Goal: Task Accomplishment & Management: Manage account settings

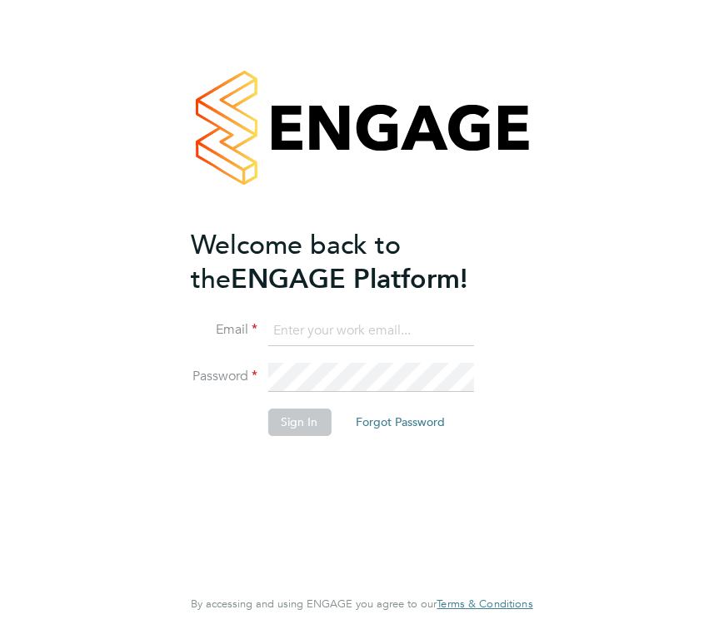
type input "[EMAIL_ADDRESS][DOMAIN_NAME]"
click at [306, 422] on button "Sign In" at bounding box center [298, 422] width 63 height 27
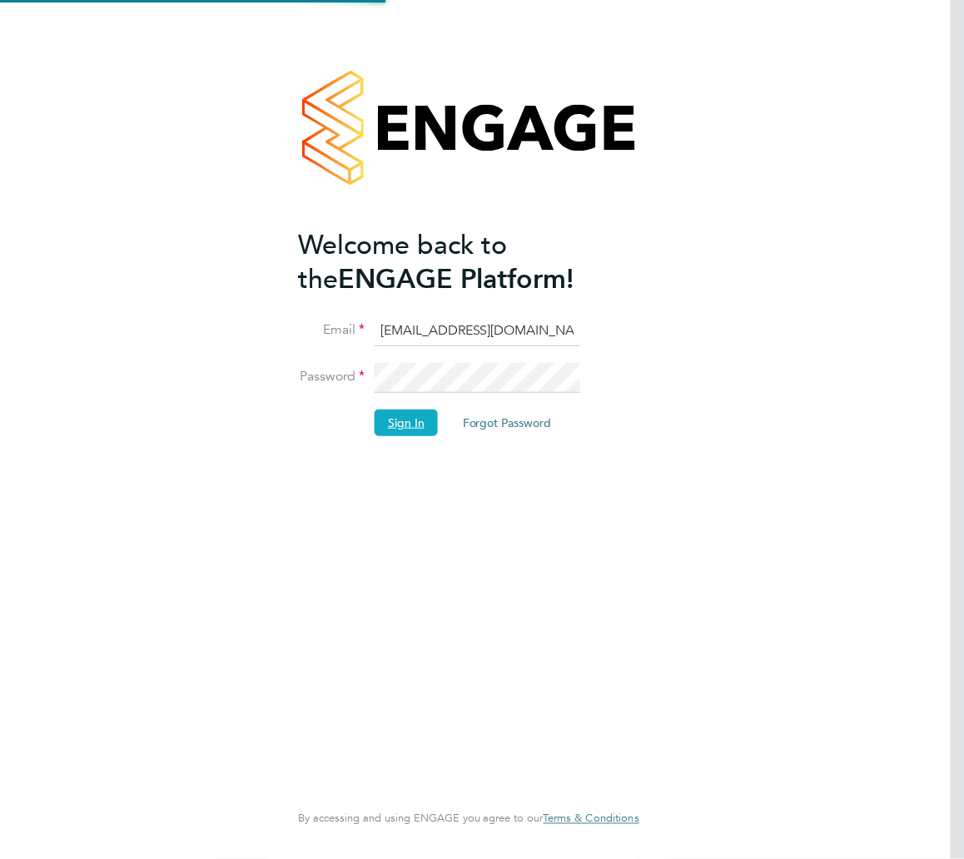
click at [425, 415] on button "Sign In" at bounding box center [406, 423] width 63 height 27
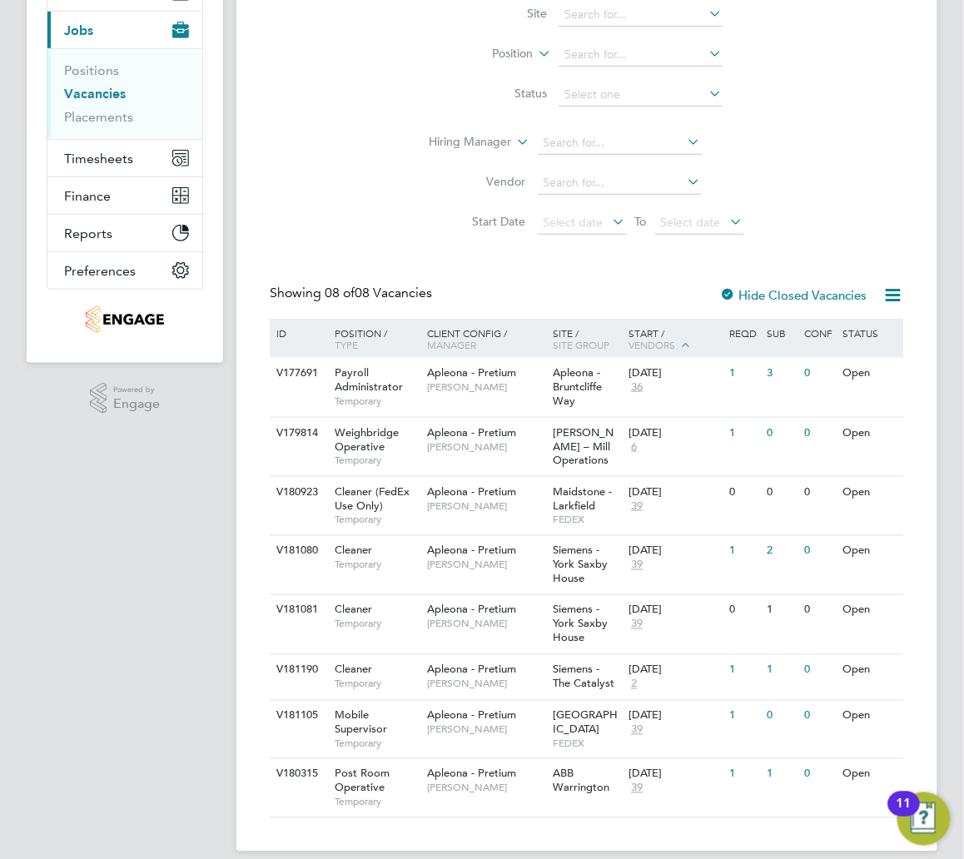
scroll to position [227, 0]
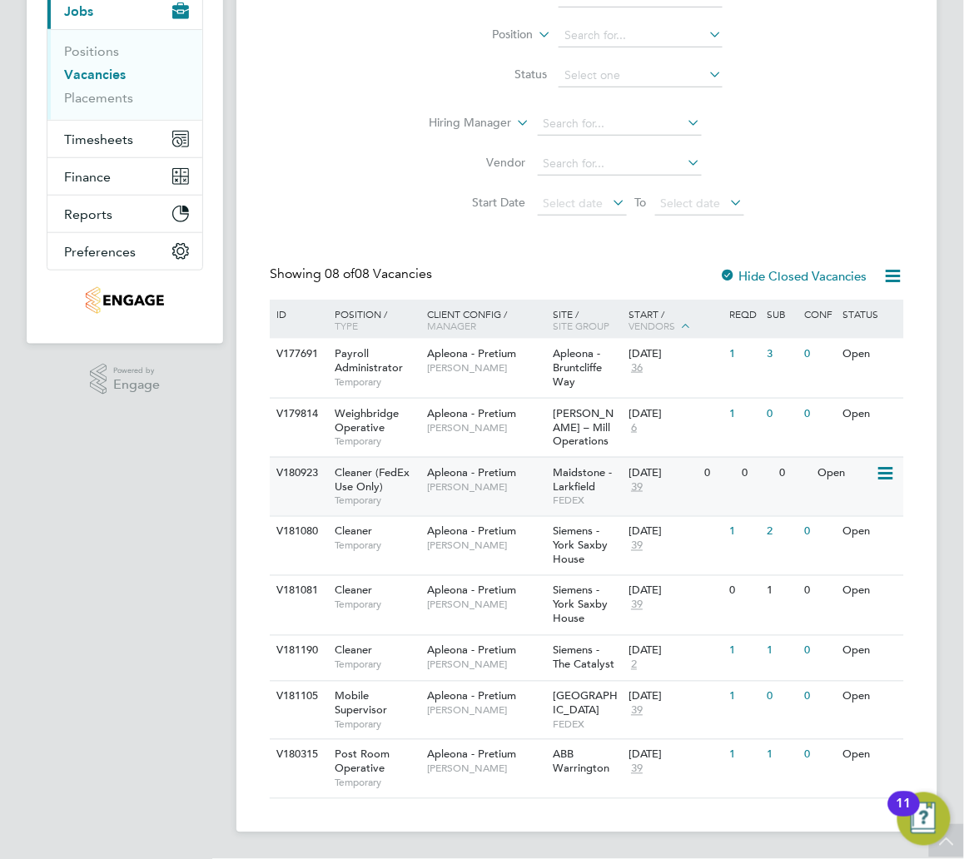
click at [563, 473] on span "Maidstone - Larkfield" at bounding box center [583, 479] width 59 height 28
click at [570, 564] on span "Siemens - York Saxby House" at bounding box center [581, 546] width 55 height 42
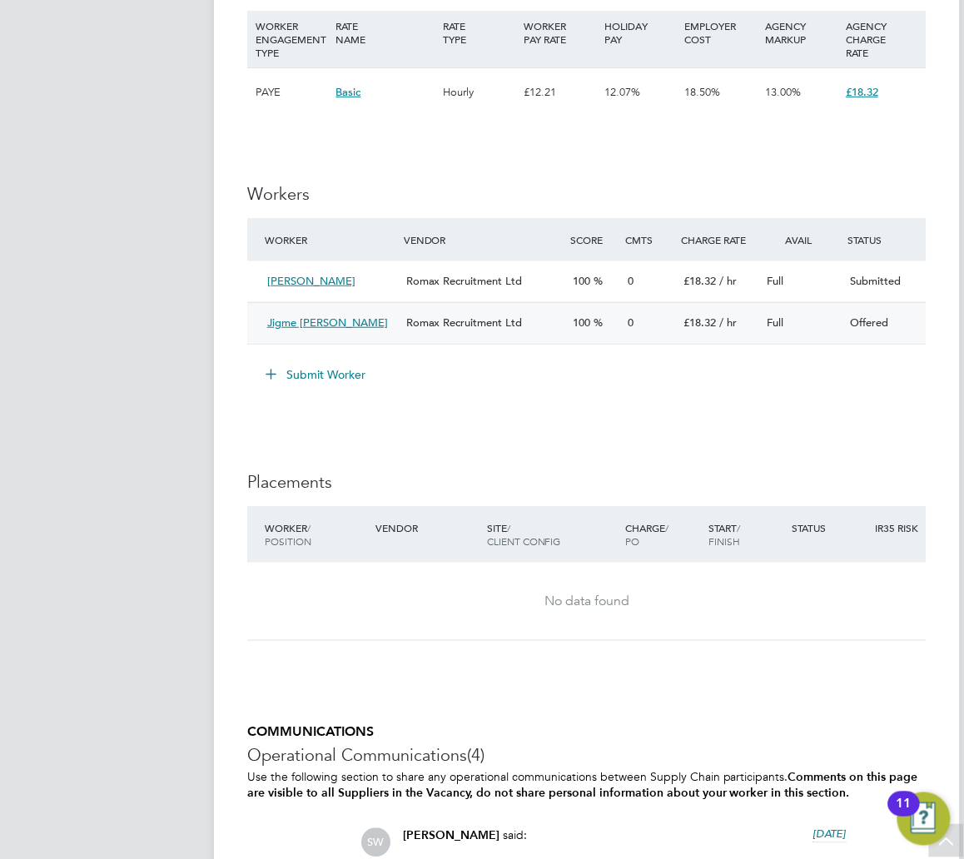
click at [864, 333] on div "Offered" at bounding box center [885, 323] width 83 height 27
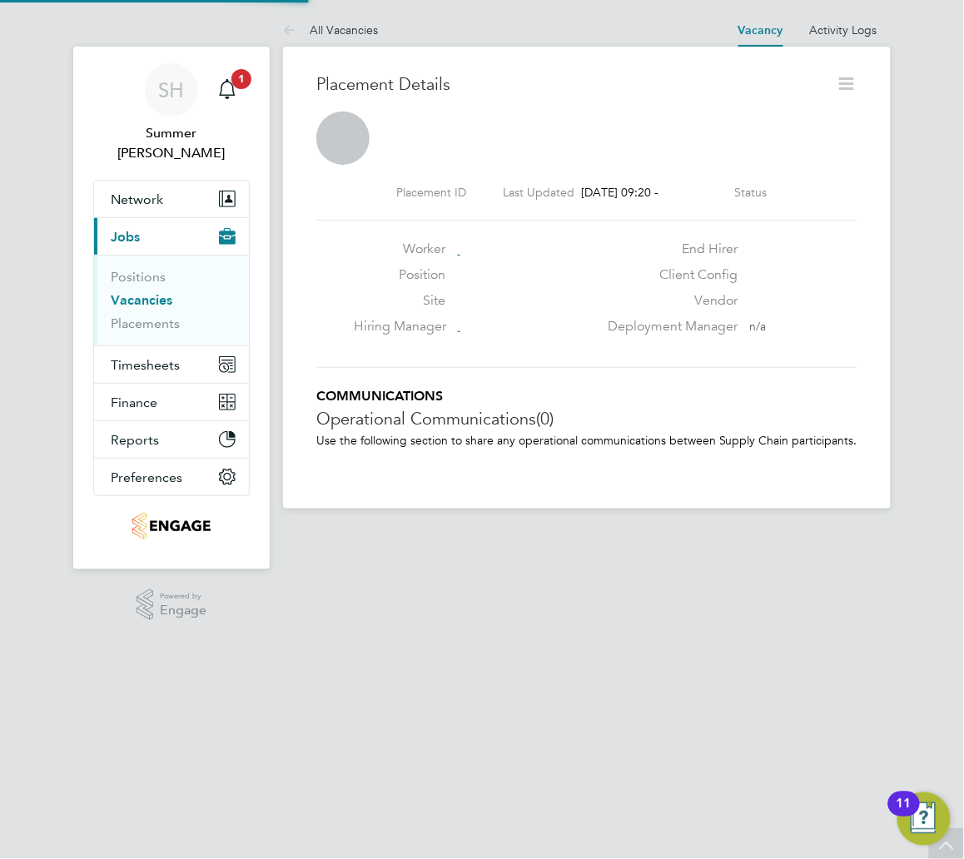
scroll to position [8, 8]
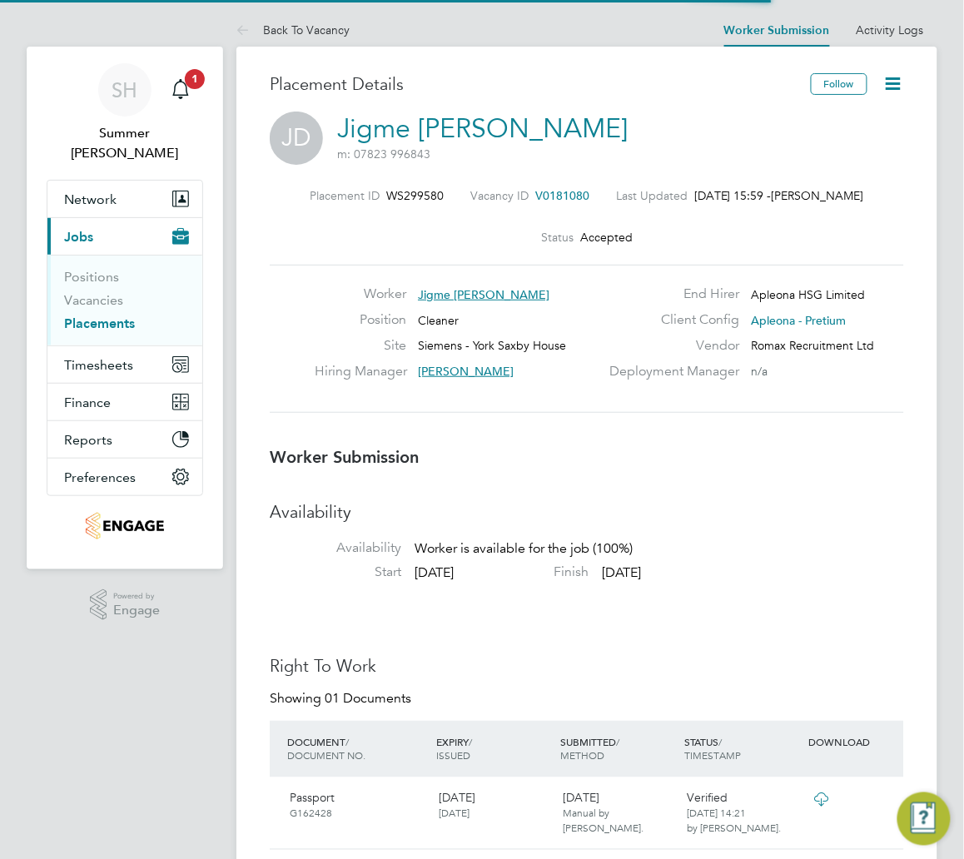
click at [898, 73] on icon at bounding box center [893, 83] width 21 height 21
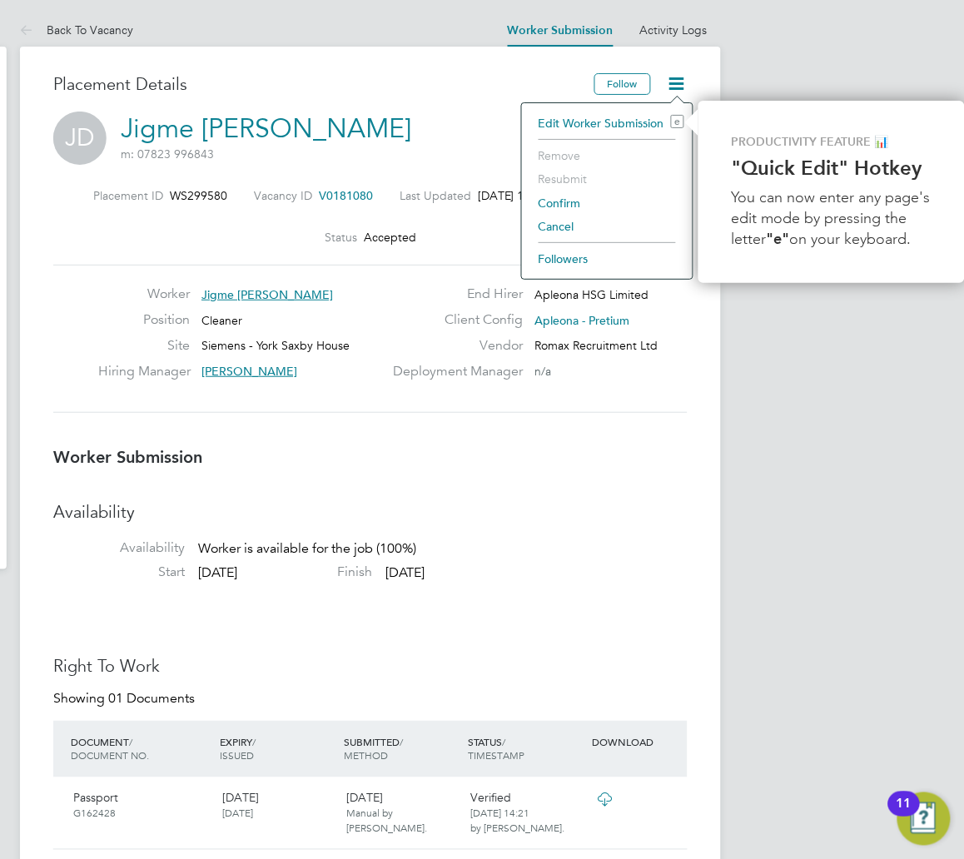
click at [554, 233] on li "Cancel" at bounding box center [607, 226] width 154 height 23
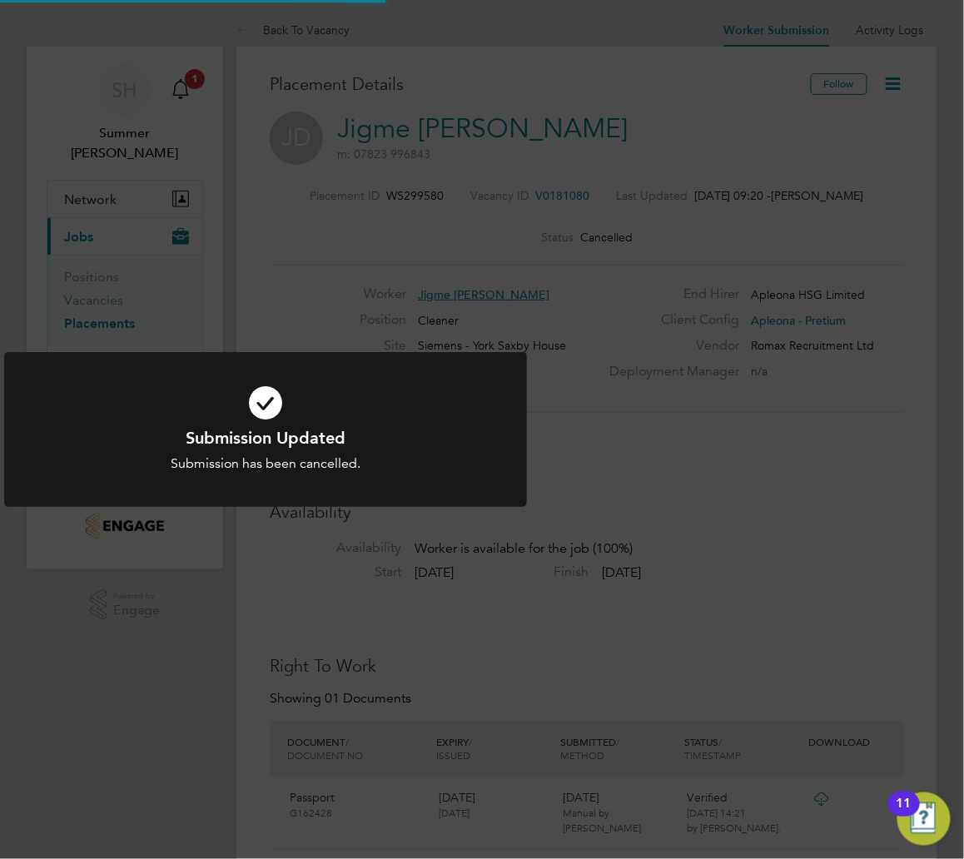
click at [251, 415] on icon at bounding box center [265, 403] width 433 height 65
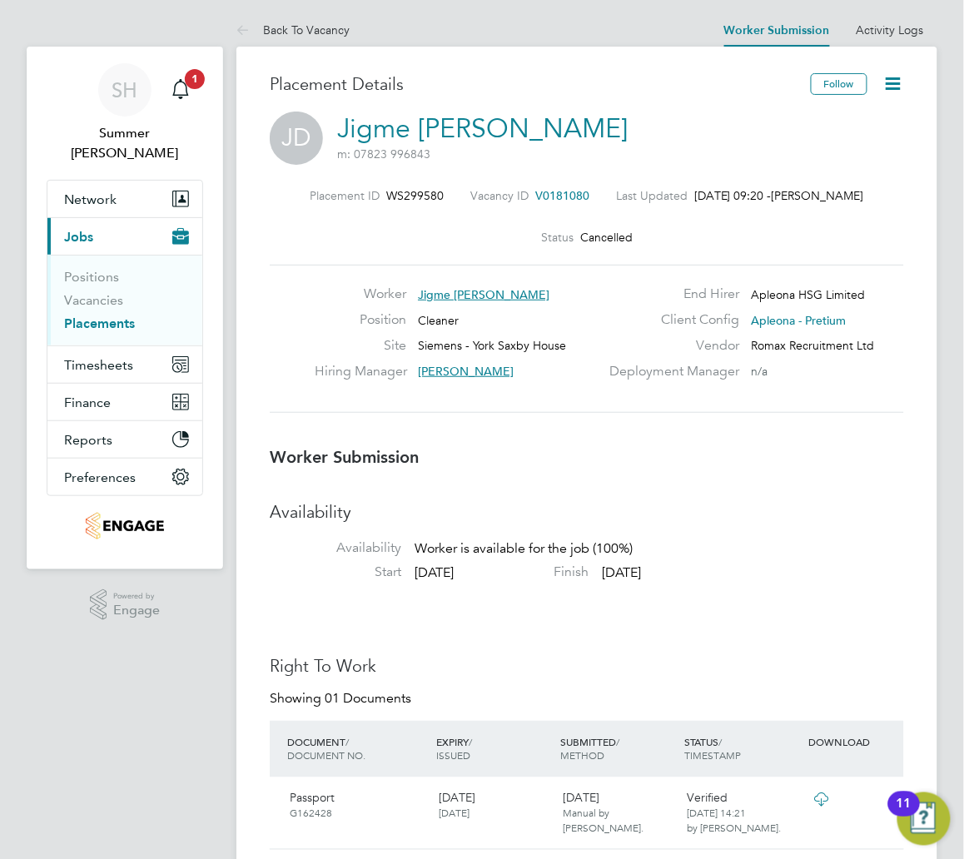
click at [95, 316] on link "Placements" at bounding box center [99, 324] width 71 height 16
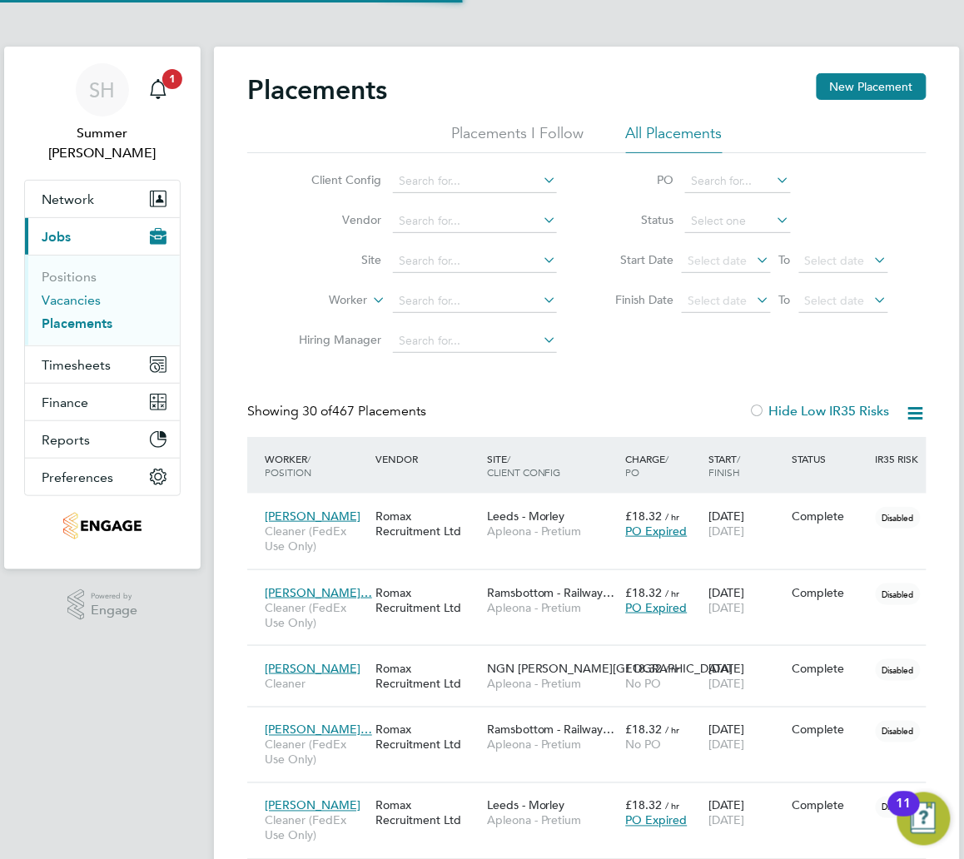
click at [80, 292] on link "Vacancies" at bounding box center [71, 300] width 59 height 16
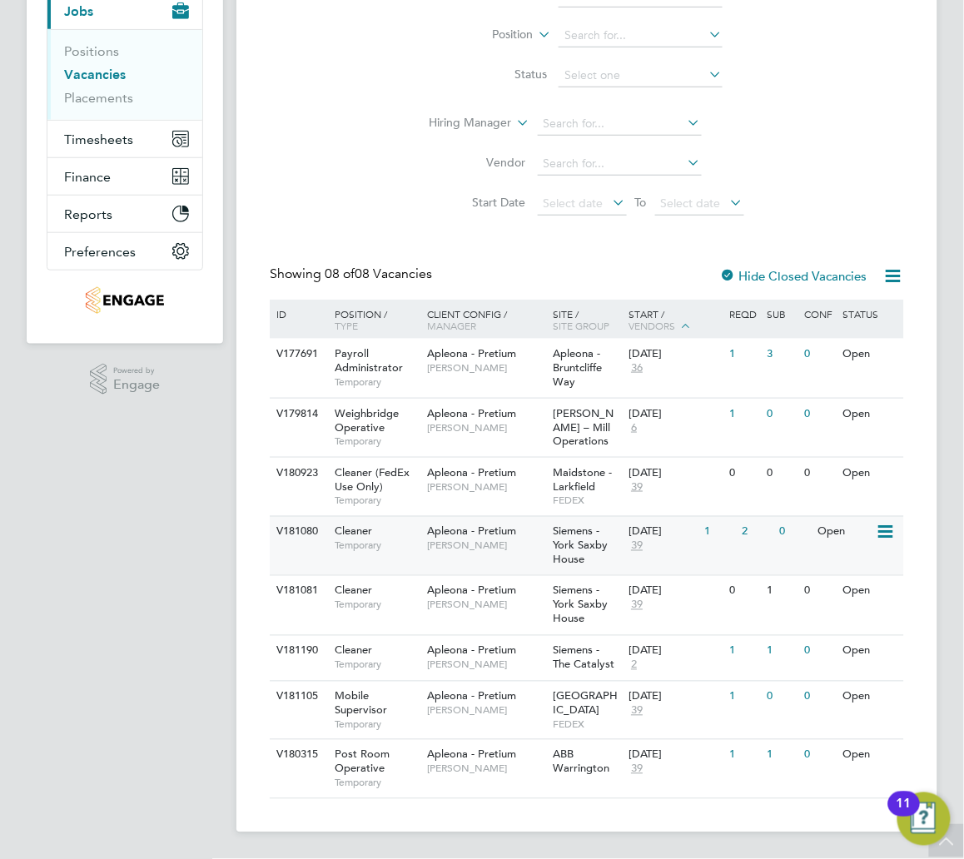
click at [516, 570] on div "V181080 Cleaner Temporary Apleona - Pretium Simon Ward Siemens - York Saxby Hou…" at bounding box center [587, 546] width 634 height 60
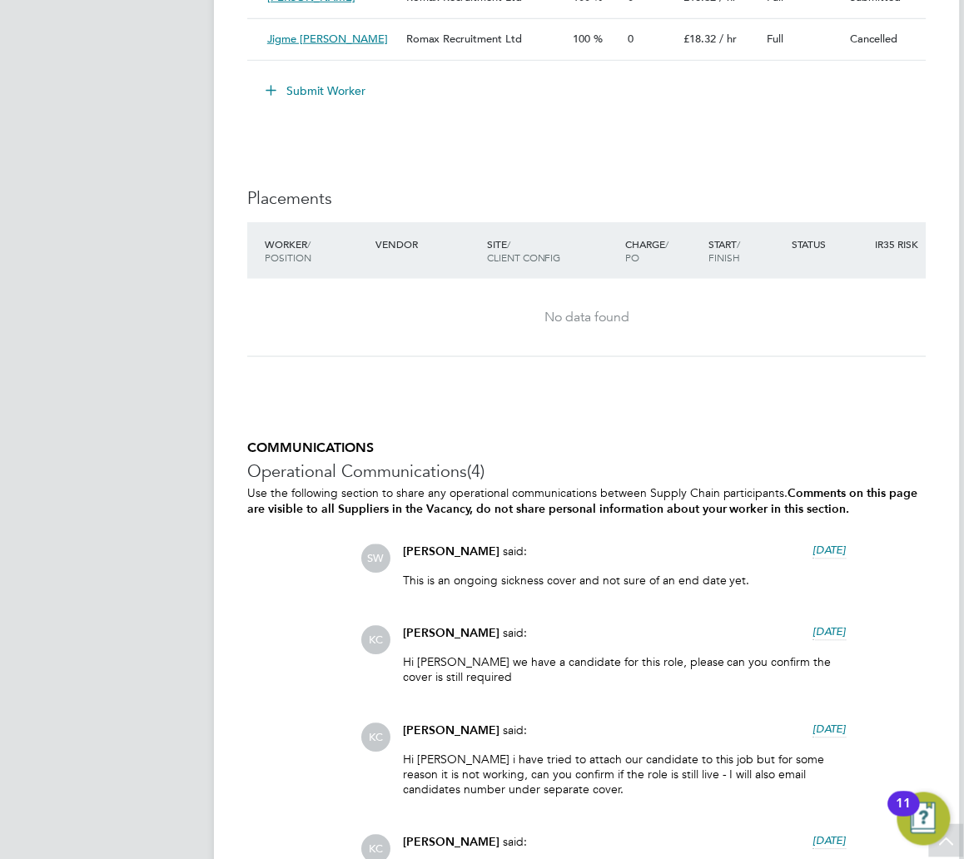
scroll to position [2109, 0]
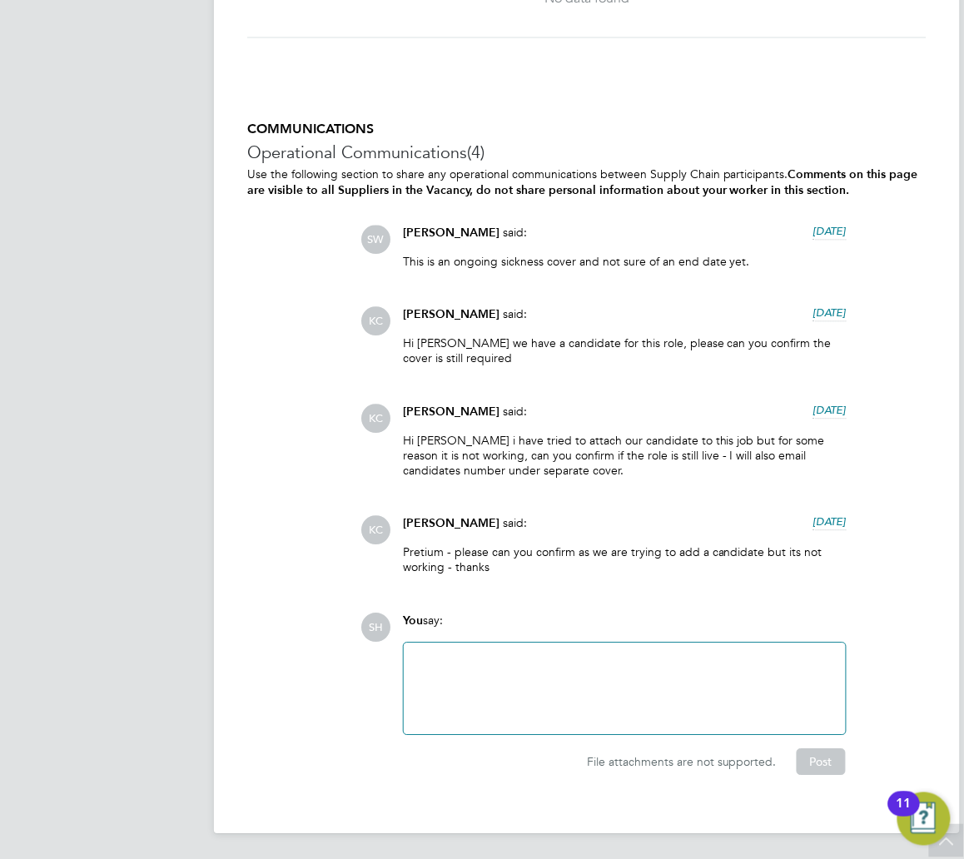
click at [570, 686] on div at bounding box center [625, 690] width 422 height 72
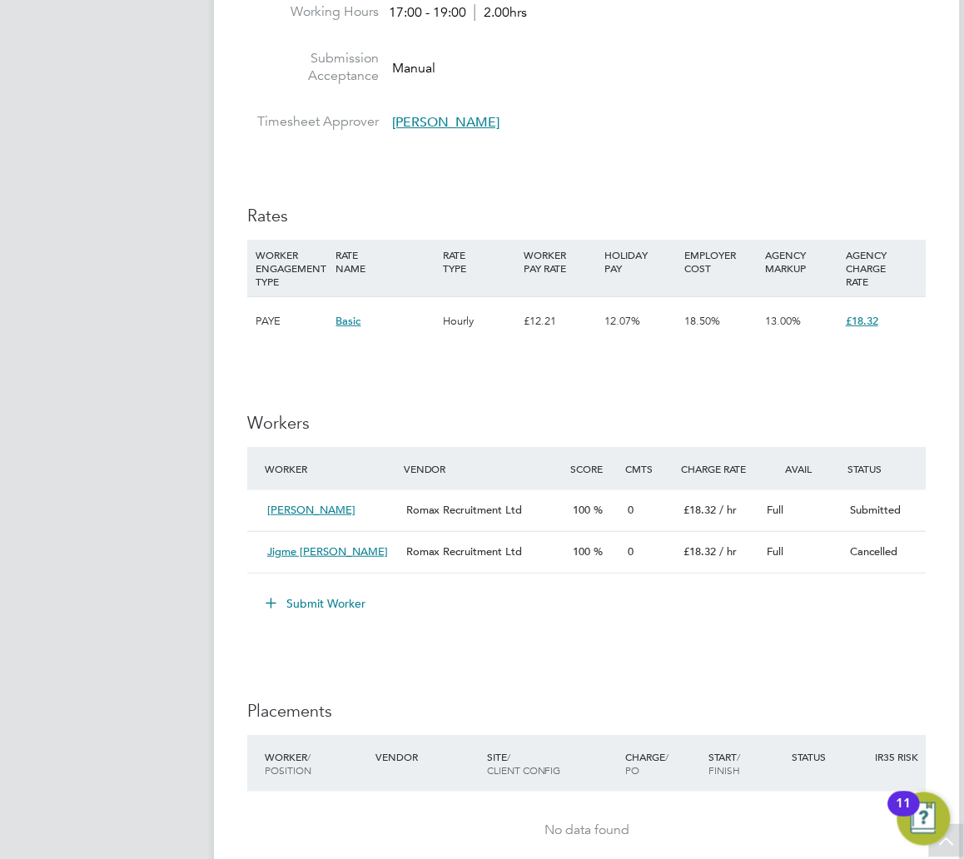
scroll to position [1253, 0]
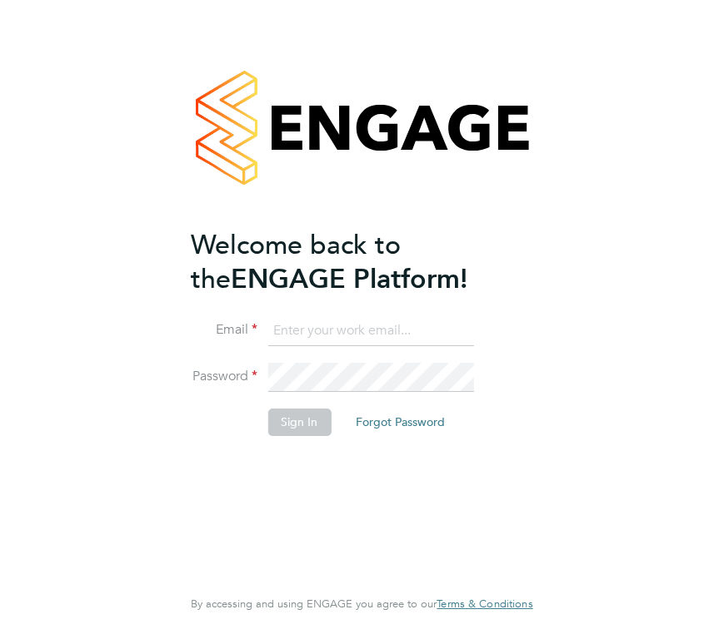
type input "[EMAIL_ADDRESS][DOMAIN_NAME]"
click at [321, 440] on li "Sign In Forgot Password" at bounding box center [353, 430] width 325 height 43
click at [292, 412] on button "Sign In" at bounding box center [298, 422] width 63 height 27
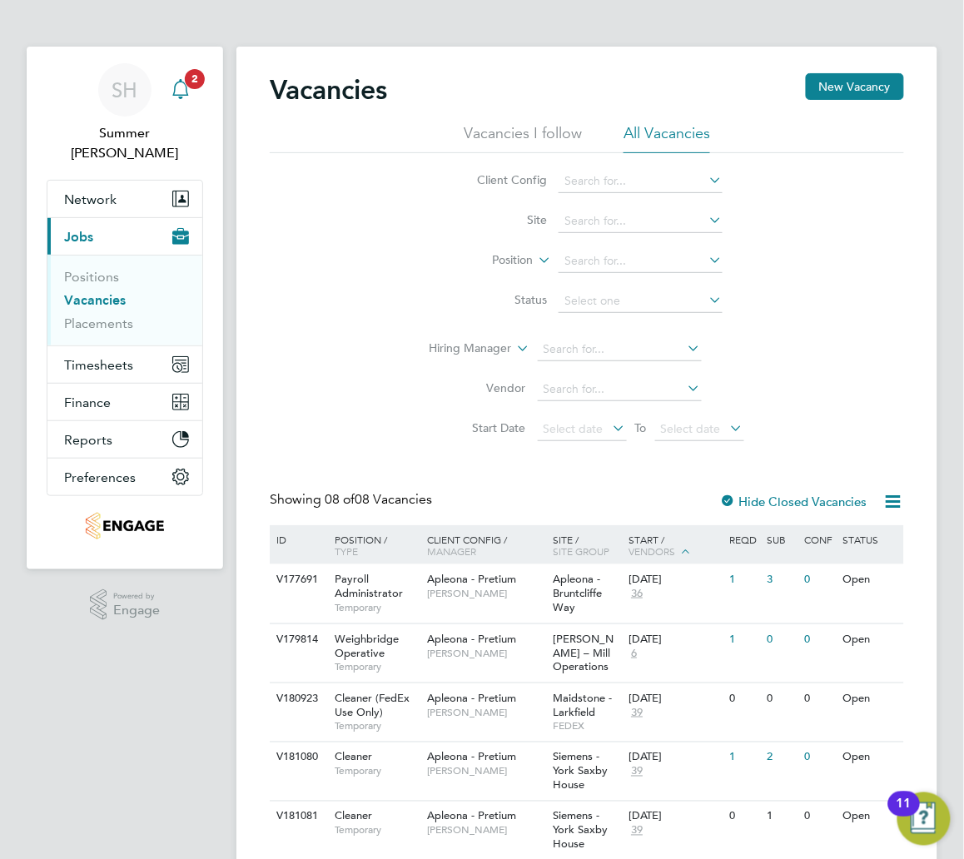
click at [177, 92] on icon "Main navigation" at bounding box center [181, 89] width 20 height 20
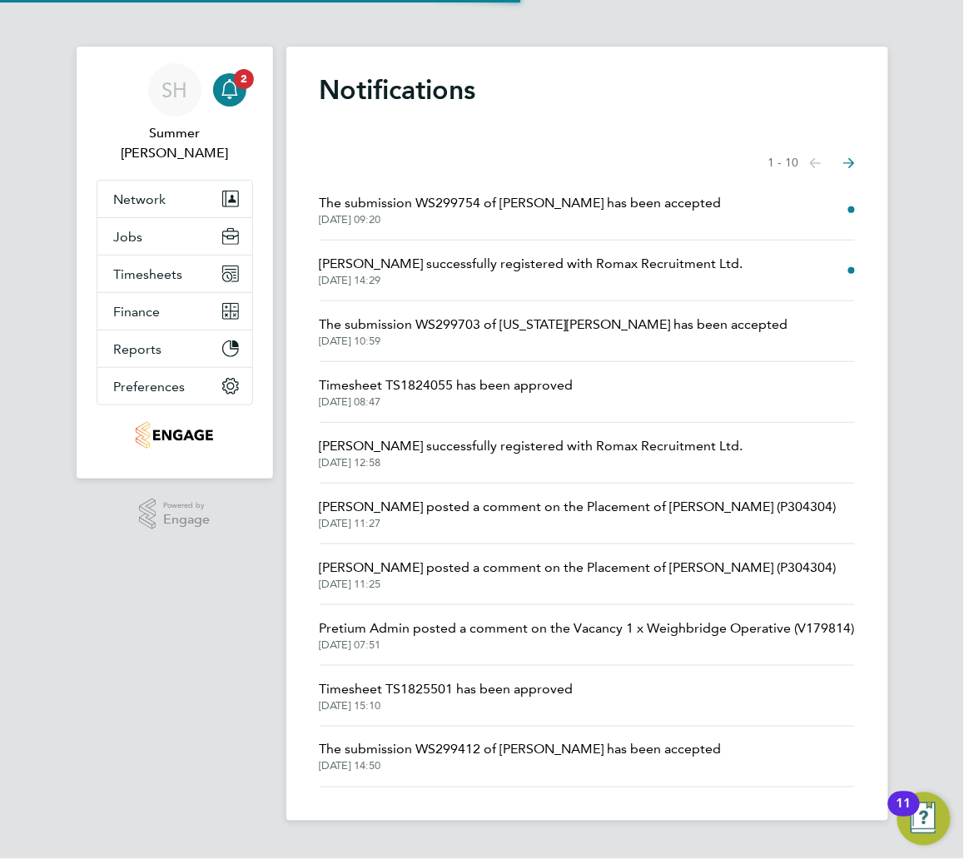
click at [616, 204] on span "The submission WS299754 of Emily Louise Clark has been accepted" at bounding box center [521, 203] width 402 height 20
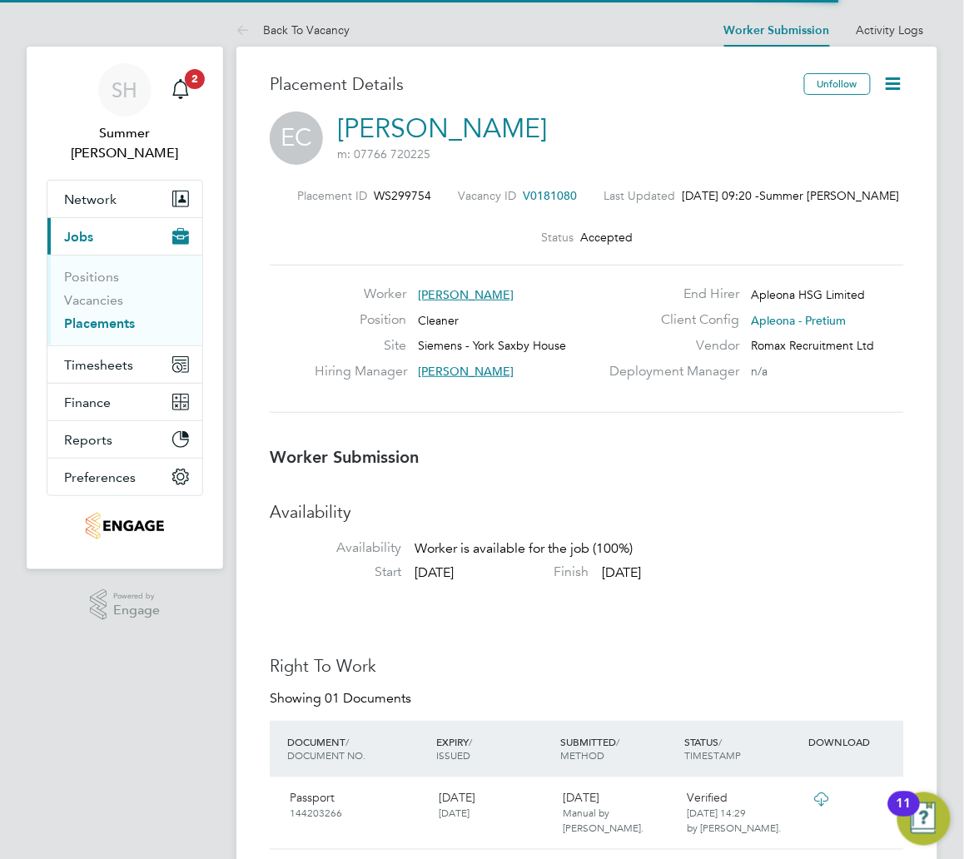
click at [889, 93] on icon at bounding box center [893, 83] width 21 height 21
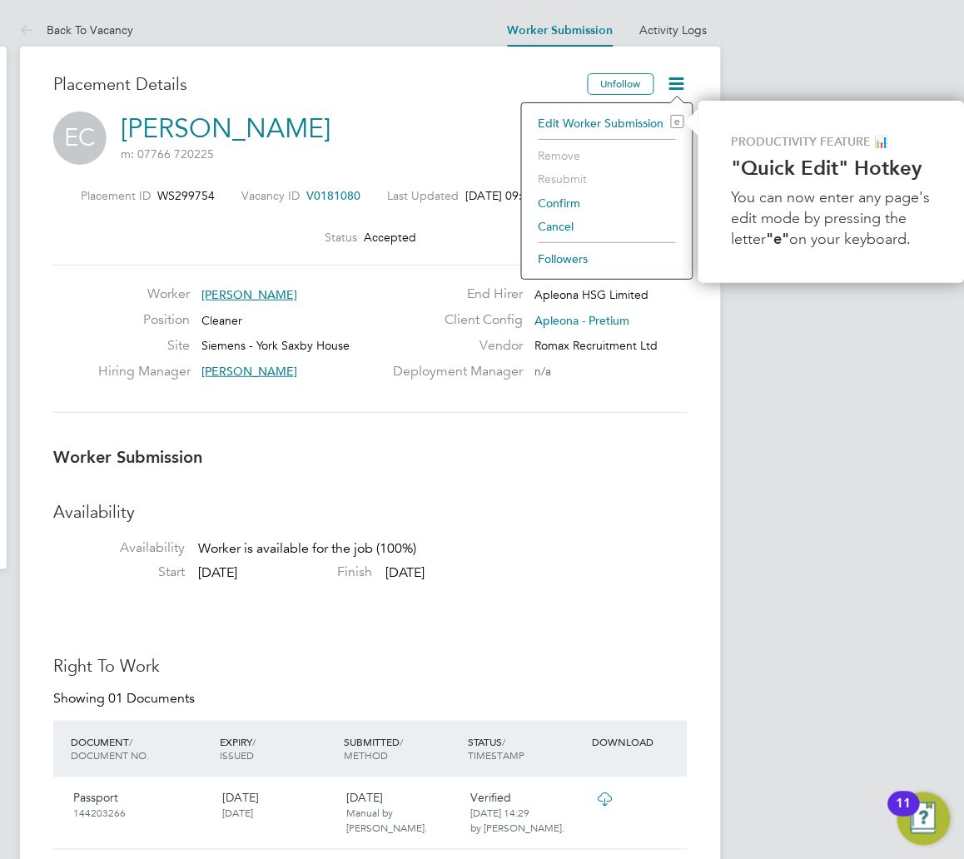
click at [580, 201] on li "Confirm" at bounding box center [607, 203] width 154 height 23
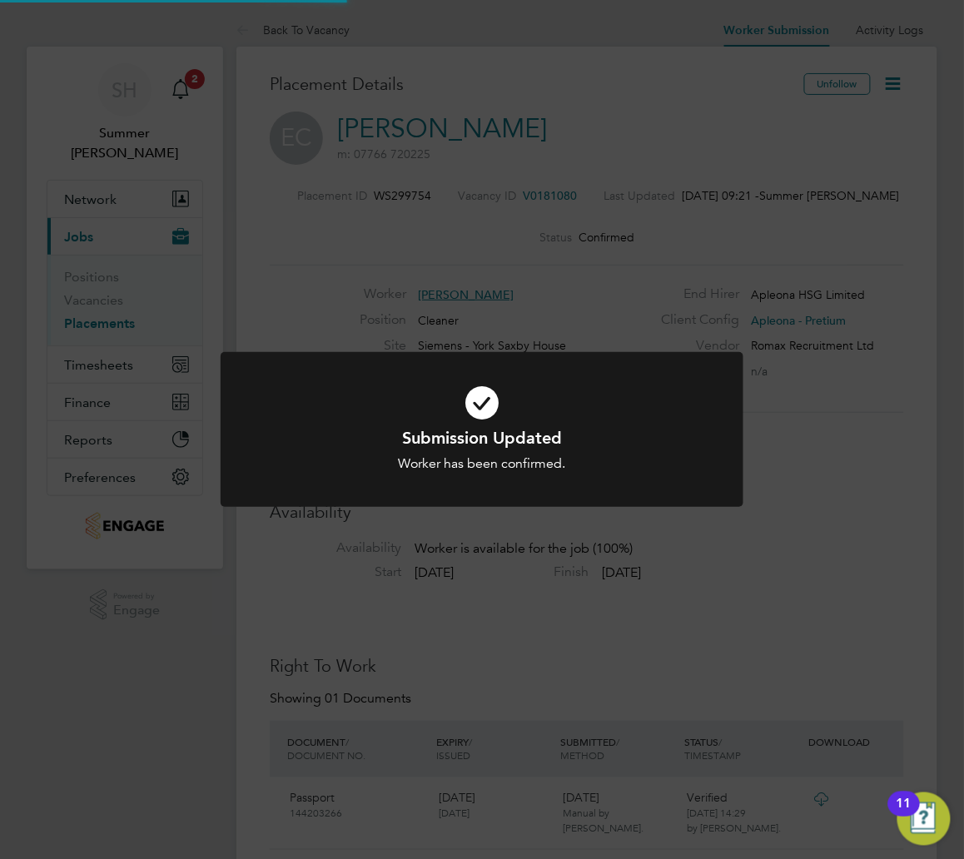
drag, startPoint x: 679, startPoint y: 323, endPoint x: 686, endPoint y: 298, distance: 25.9
click at [679, 321] on div "Submission Updated Worker has been confirmed. Cancel Okay" at bounding box center [482, 429] width 964 height 859
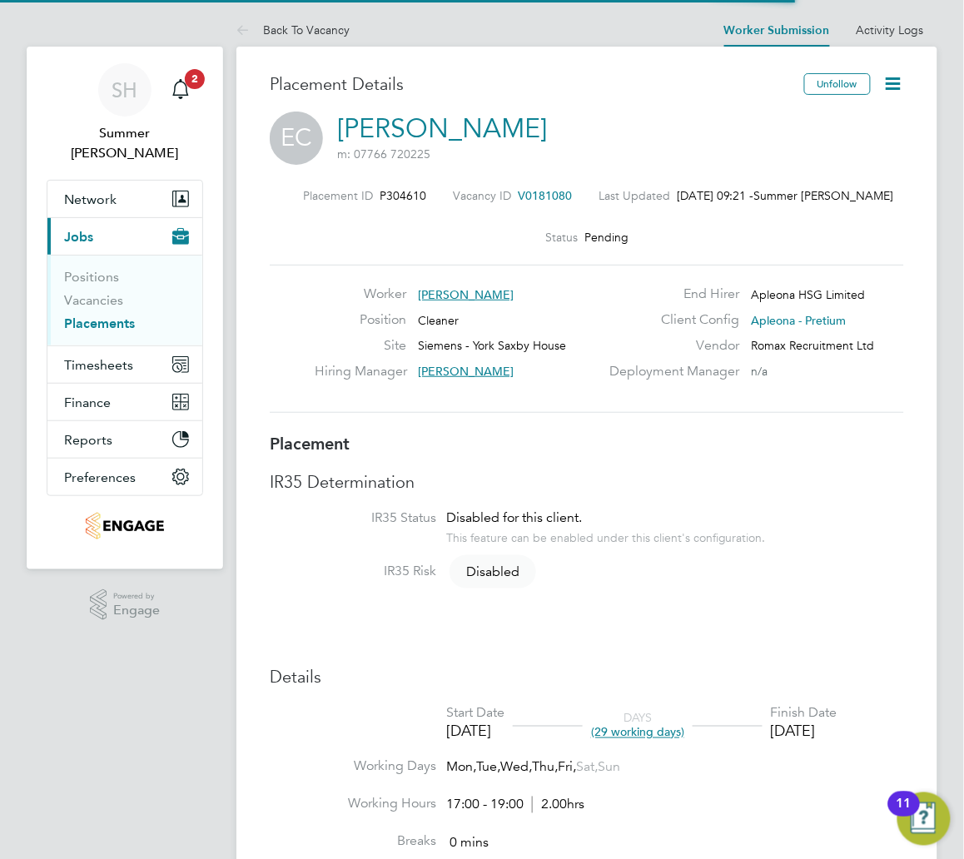
drag, startPoint x: 901, startPoint y: 62, endPoint x: 898, endPoint y: 73, distance: 12.1
click at [898, 74] on icon at bounding box center [893, 83] width 21 height 21
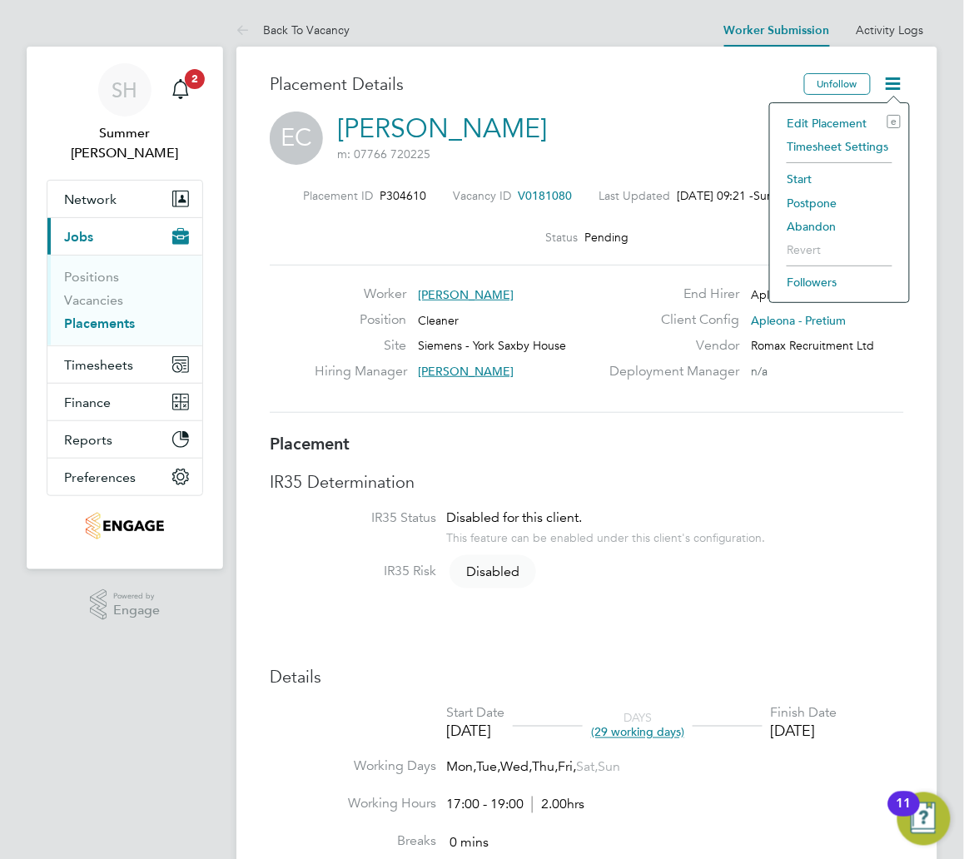
click at [804, 180] on li "Start" at bounding box center [840, 178] width 122 height 23
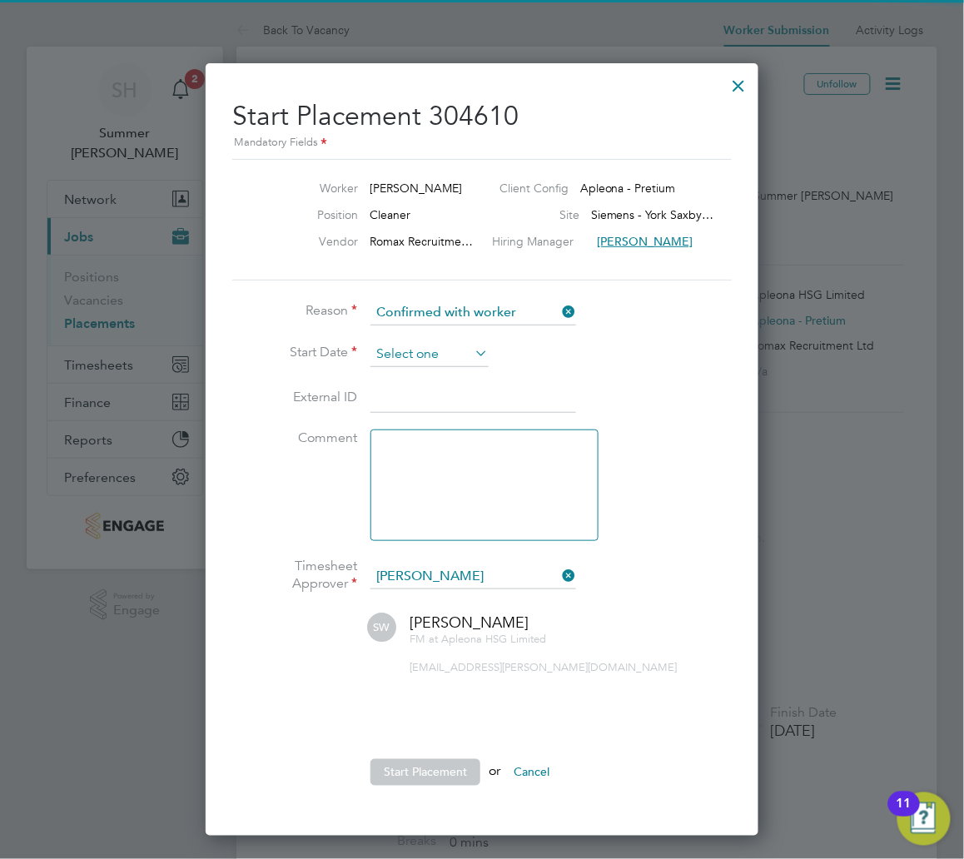
click at [417, 354] on input at bounding box center [430, 354] width 118 height 25
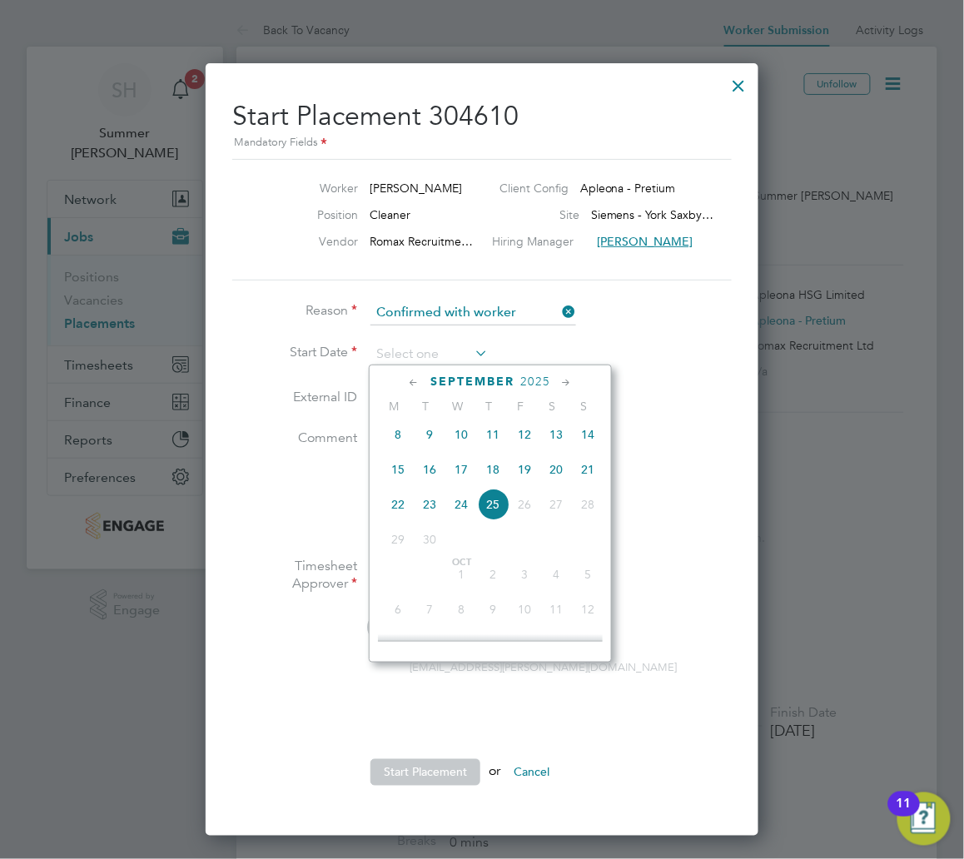
click at [501, 520] on span "25" at bounding box center [493, 505] width 32 height 32
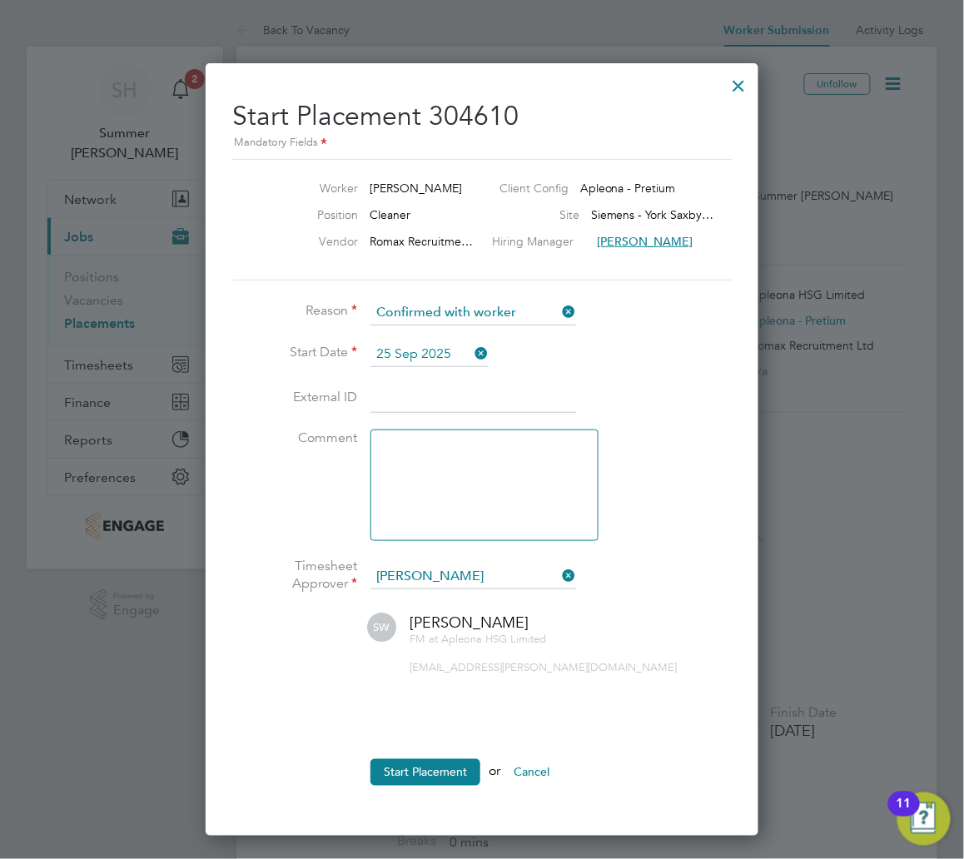
click at [440, 357] on input "25 Sep 2025" at bounding box center [430, 354] width 118 height 25
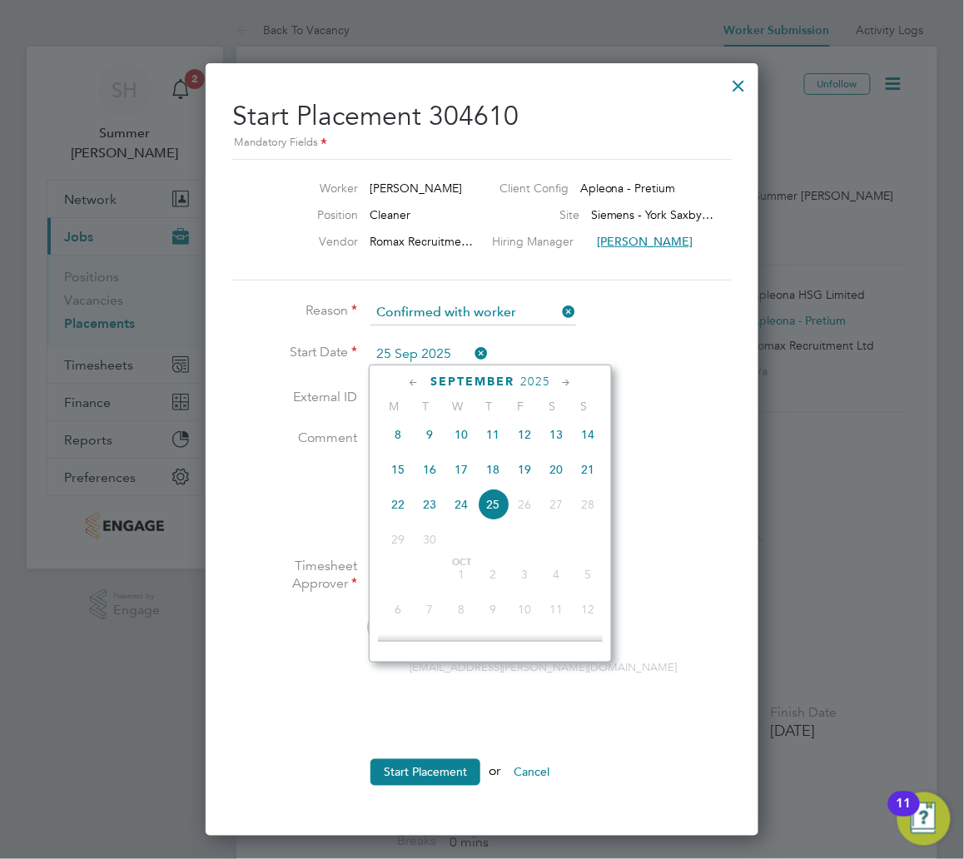
drag, startPoint x: 440, startPoint y: 357, endPoint x: 458, endPoint y: 518, distance: 161.7
click at [458, 518] on span "24" at bounding box center [461, 505] width 32 height 32
type input "[DATE]"
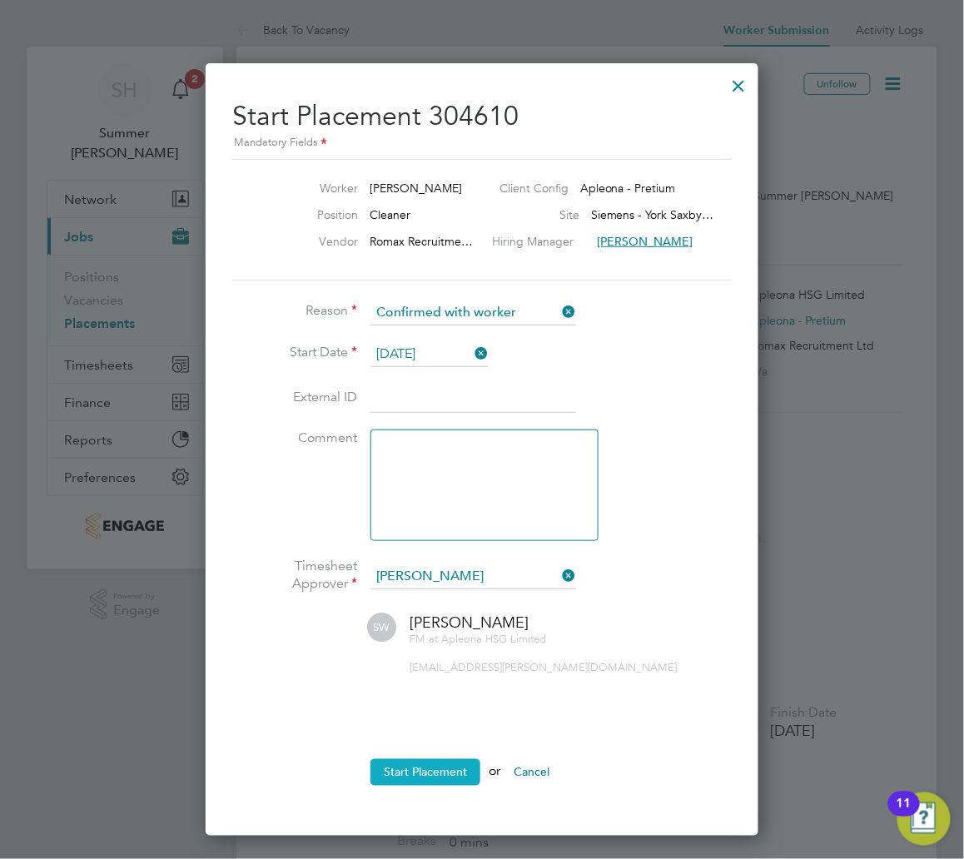
click at [443, 764] on button "Start Placement" at bounding box center [426, 772] width 110 height 27
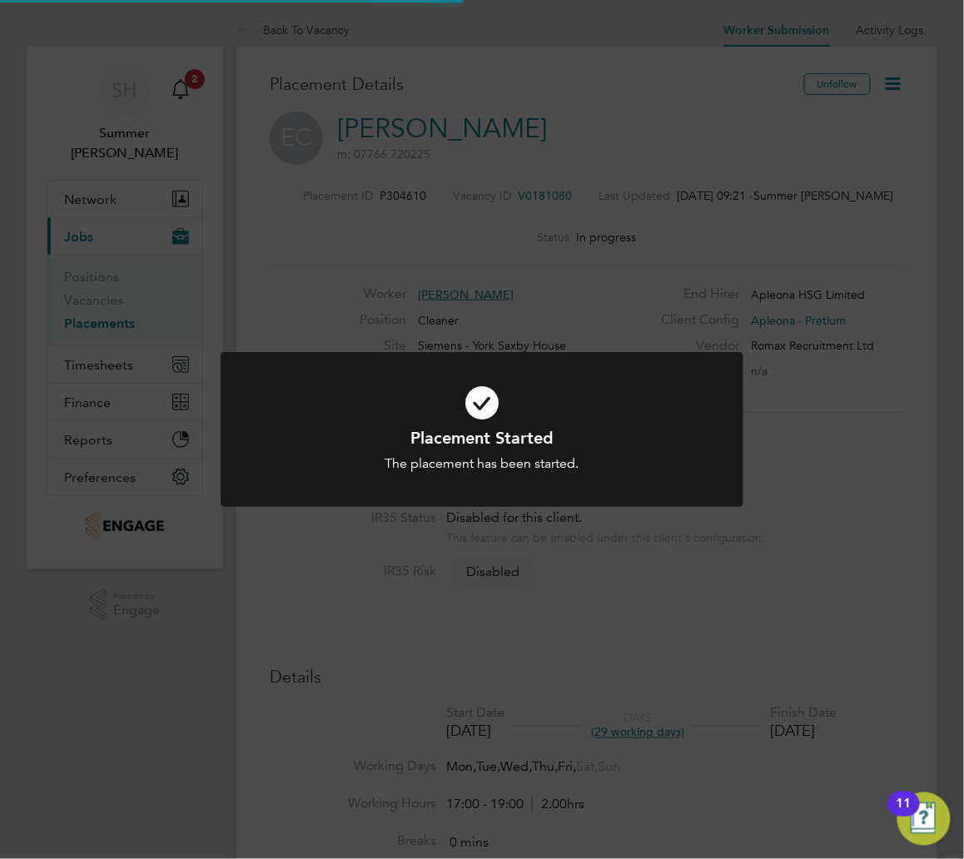
click at [485, 518] on div "Placement Started The placement has been started. Cancel Okay" at bounding box center [482, 440] width 523 height 176
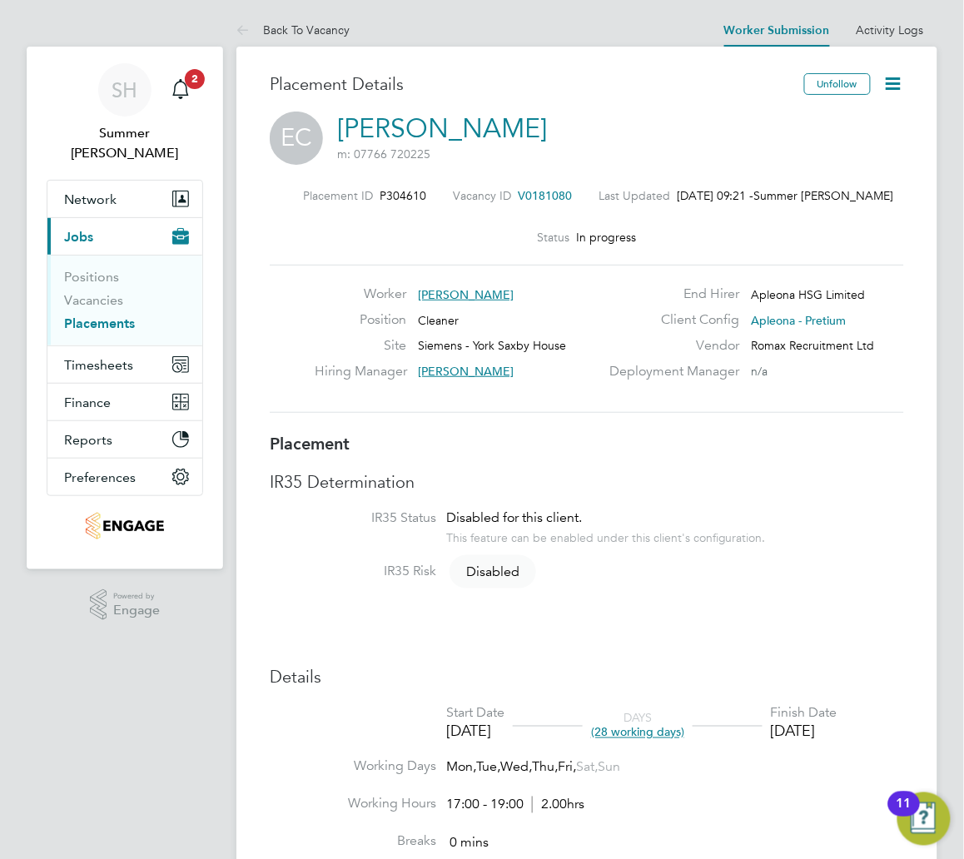
click at [91, 316] on link "Placements" at bounding box center [99, 324] width 71 height 16
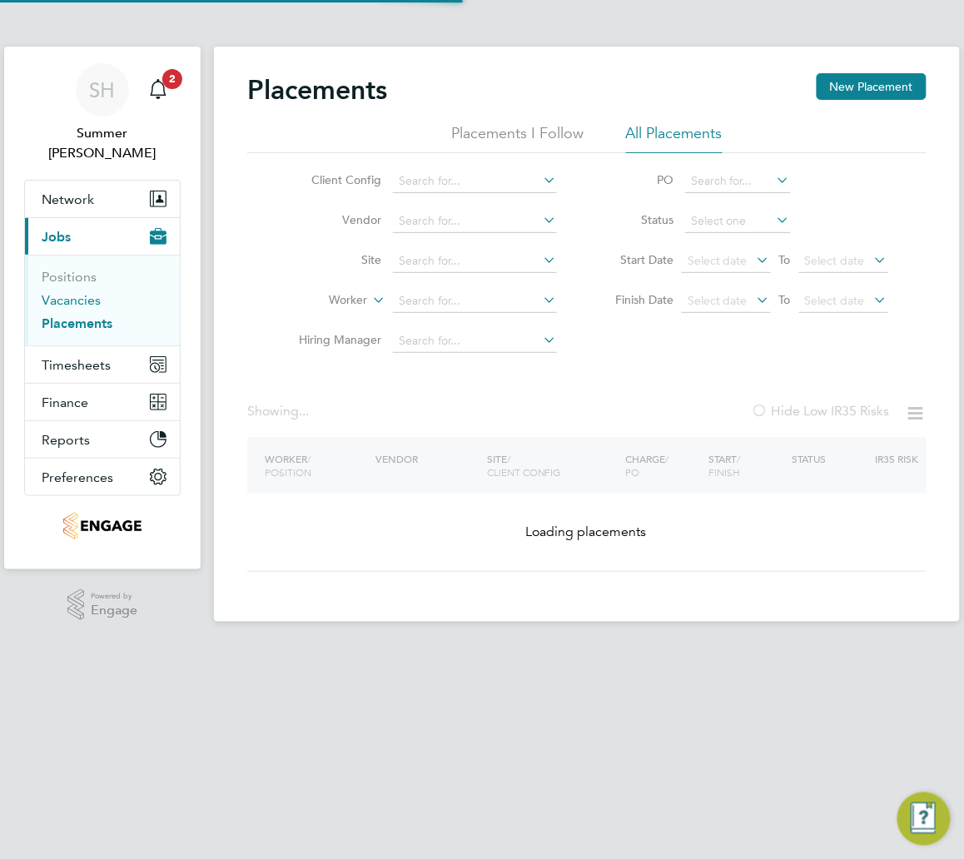
click at [97, 292] on link "Vacancies" at bounding box center [71, 300] width 59 height 16
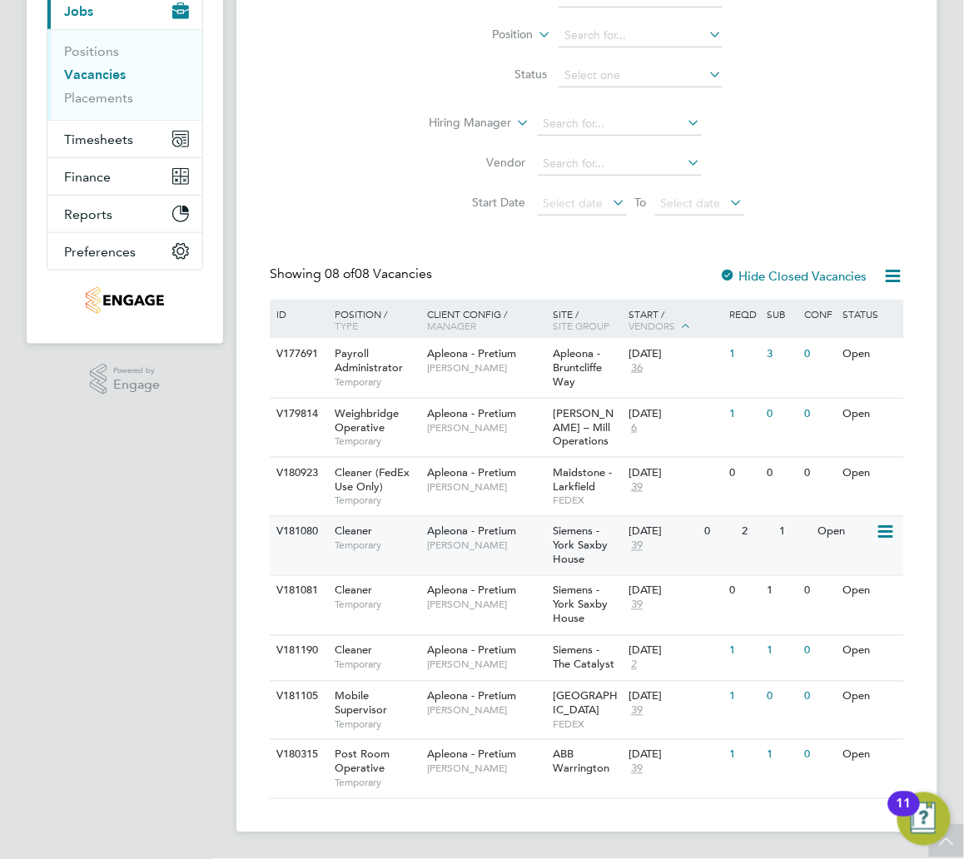
click at [538, 550] on span "[PERSON_NAME]" at bounding box center [485, 546] width 117 height 13
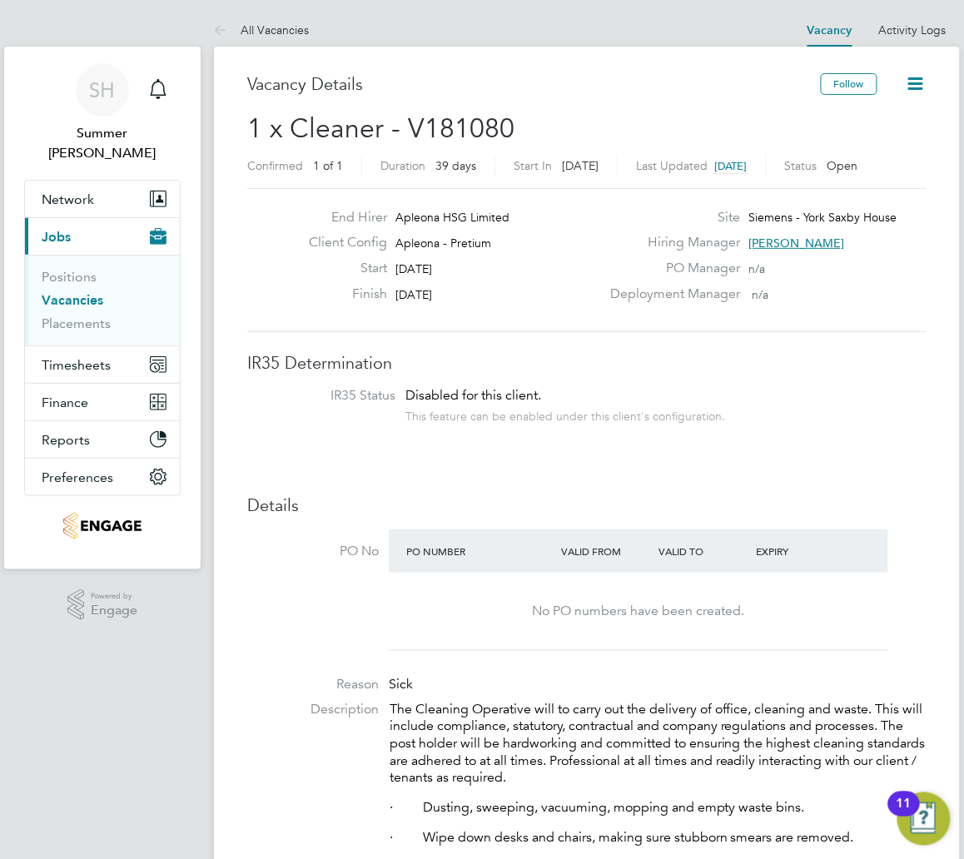
click at [908, 77] on icon at bounding box center [916, 83] width 21 height 21
click at [866, 138] on li "Update Status" at bounding box center [875, 146] width 97 height 23
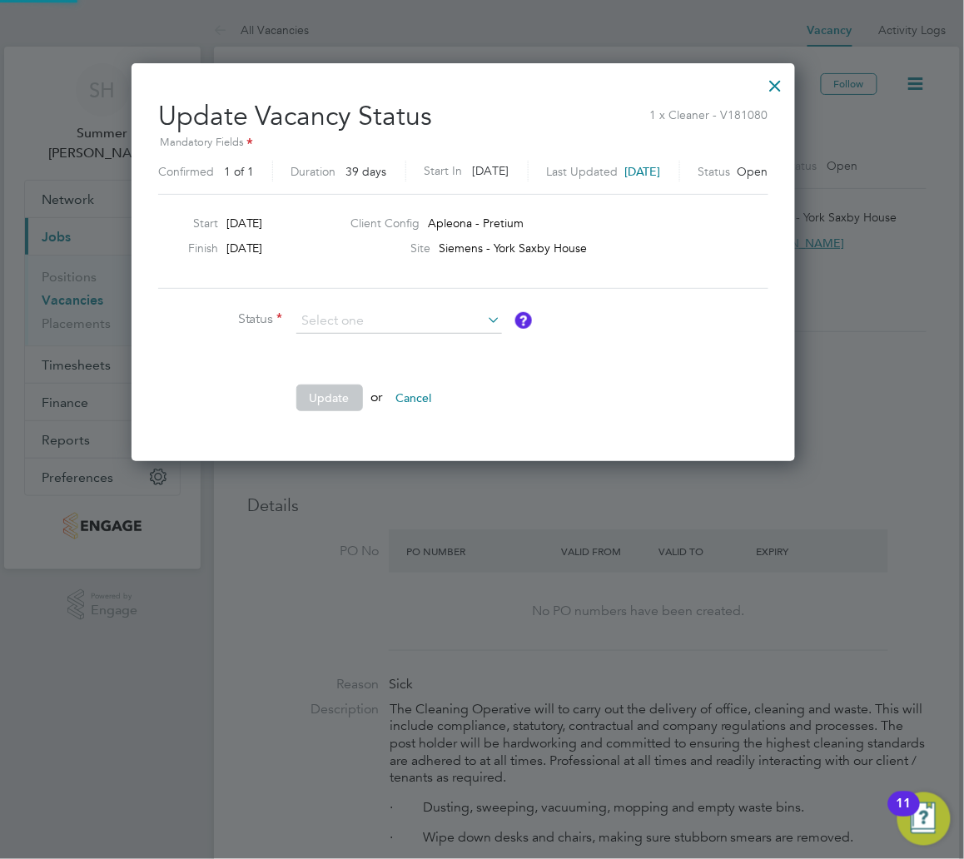
scroll to position [398, 701]
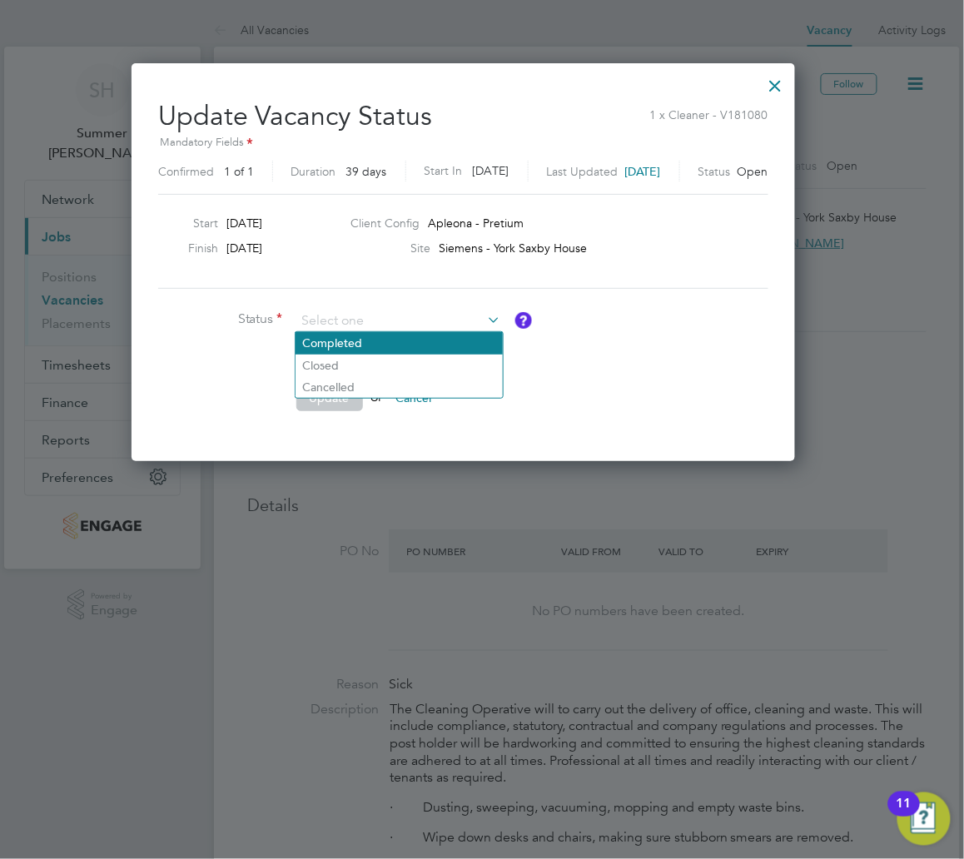
click at [391, 343] on li "Completed" at bounding box center [399, 343] width 207 height 22
type input "Completed"
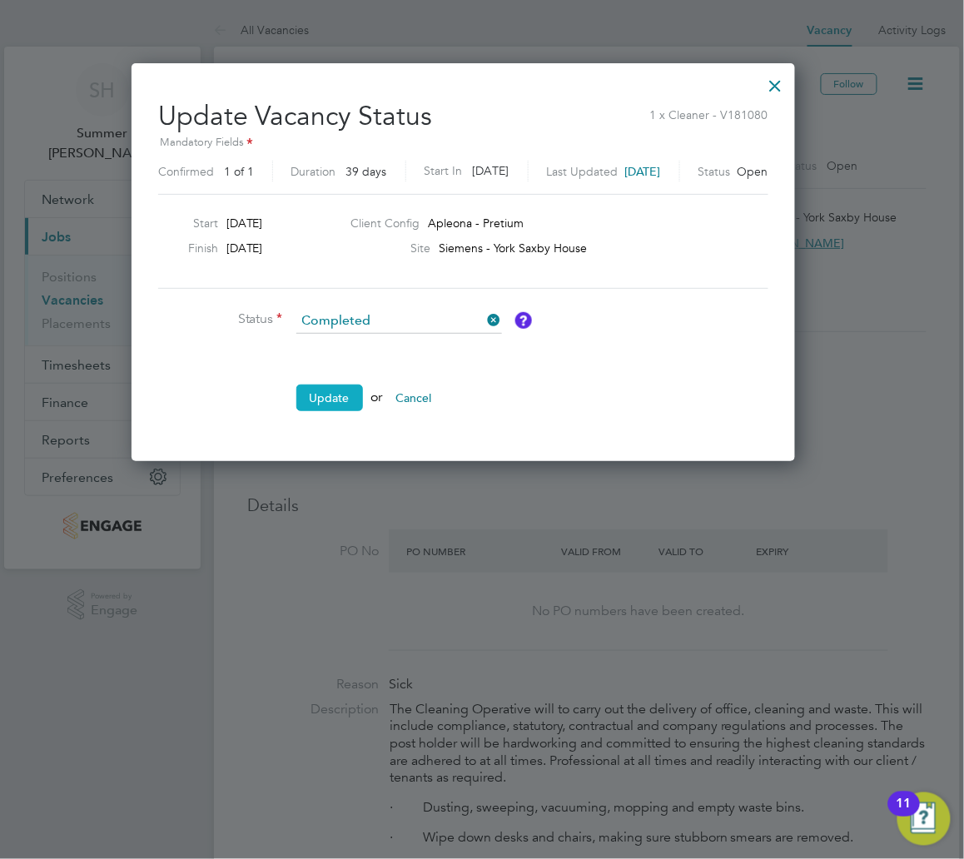
click at [324, 398] on button "Update" at bounding box center [329, 398] width 67 height 27
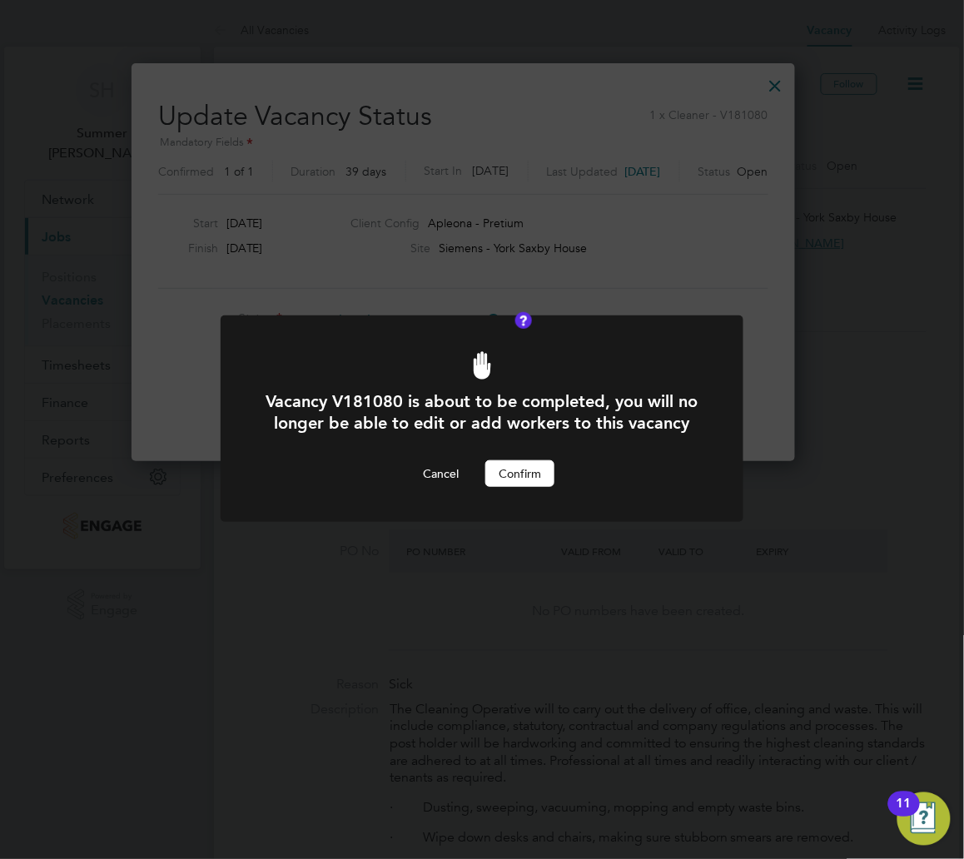
click at [534, 487] on button "Confirm" at bounding box center [519, 473] width 69 height 27
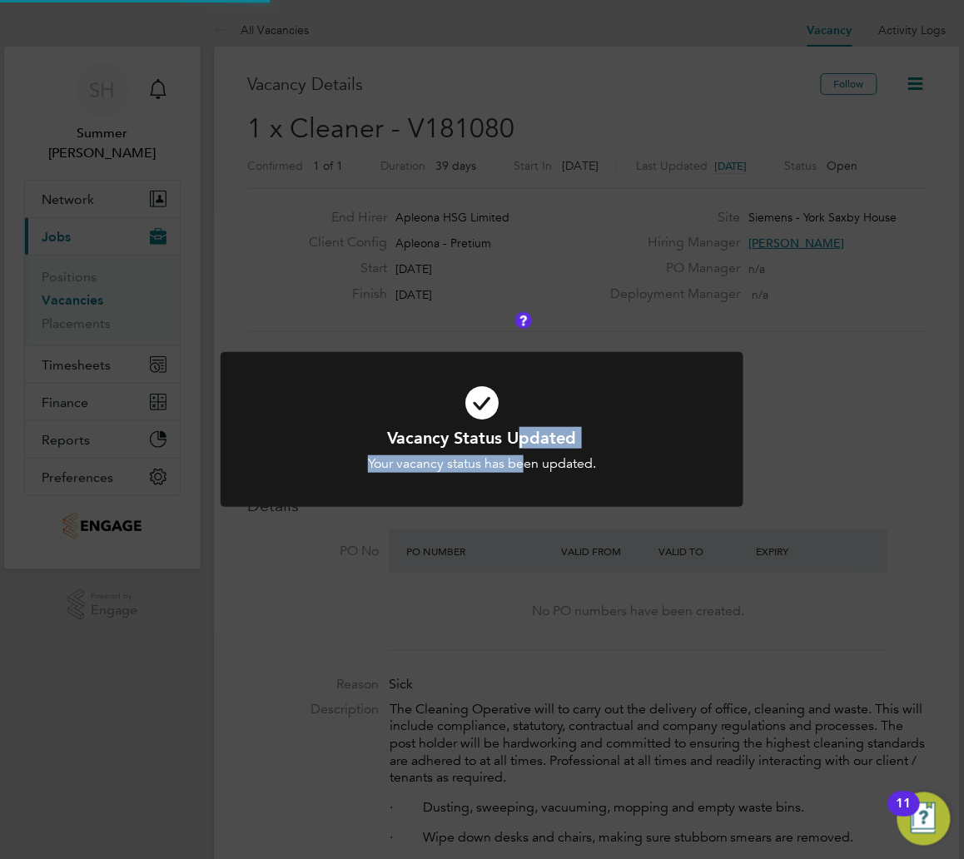
click at [524, 450] on div "Vacancy Status Updated Your vacancy status has been updated. Cancel Okay" at bounding box center [482, 450] width 433 height 46
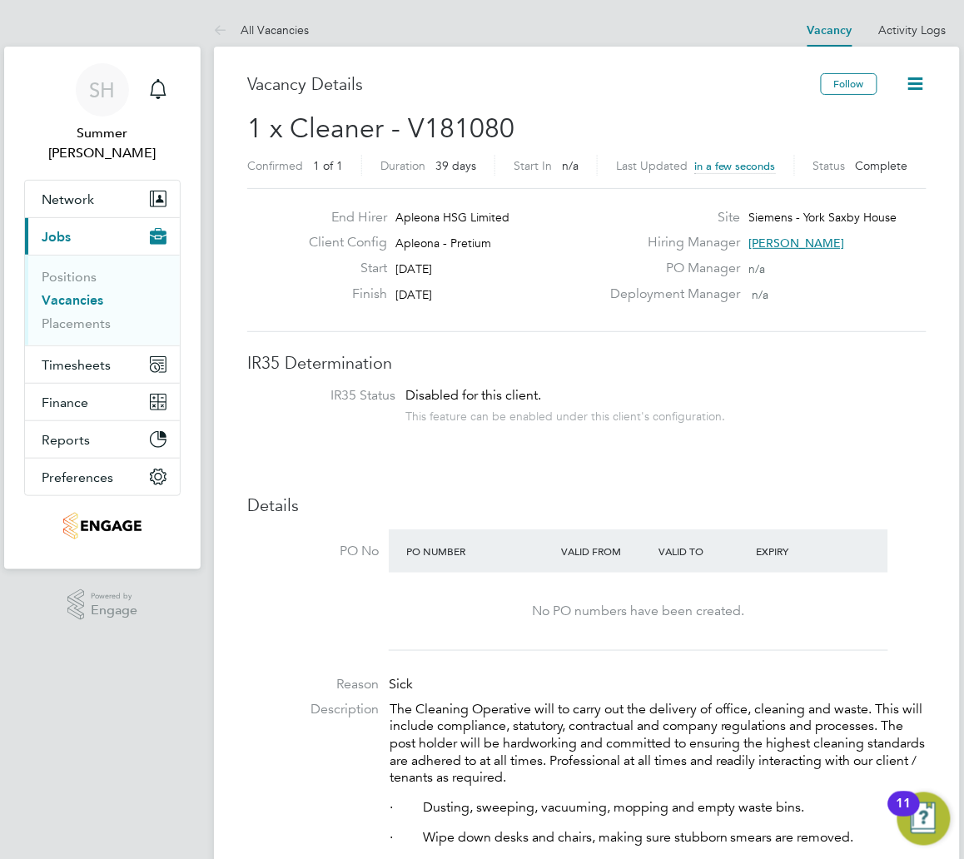
click at [85, 292] on link "Vacancies" at bounding box center [73, 300] width 62 height 16
